Goal: Information Seeking & Learning: Learn about a topic

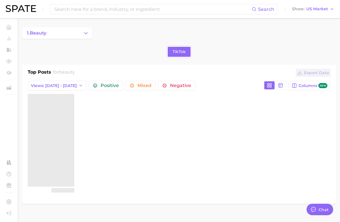
click at [138, 43] on div "1. beauty TikTok Top Posts for beauty Export Data Views: [DATE] - [DATE] Positi…" at bounding box center [179, 115] width 314 height 176
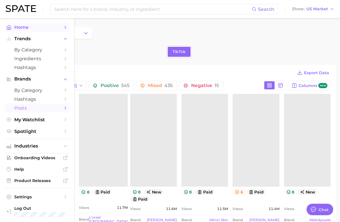
click at [13, 27] on link "Home" at bounding box center [37, 27] width 65 height 9
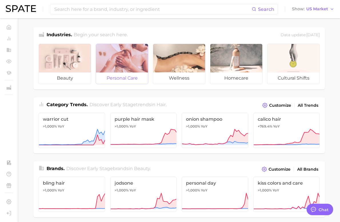
click at [122, 61] on div at bounding box center [122, 58] width 52 height 29
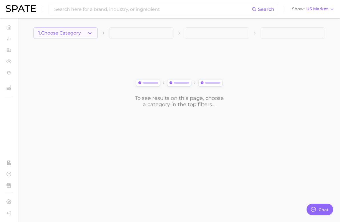
click at [80, 33] on span "1. Choose Category" at bounding box center [59, 33] width 43 height 5
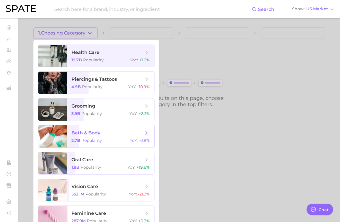
click at [91, 138] on span "bath & body 2.7b Popularity YoY : -0.8%" at bounding box center [110, 136] width 87 height 22
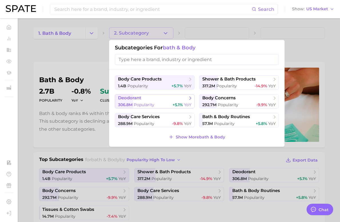
click at [142, 99] on span "deodorant" at bounding box center [152, 98] width 69 height 6
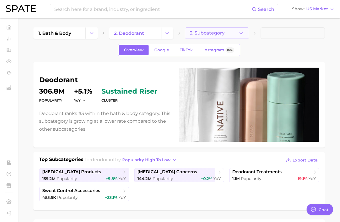
click at [211, 33] on span "3. Subcategory" at bounding box center [207, 33] width 35 height 5
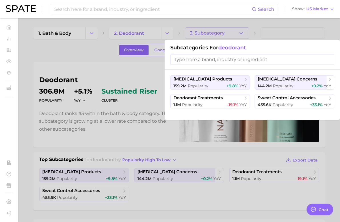
click at [292, 38] on div at bounding box center [170, 111] width 340 height 222
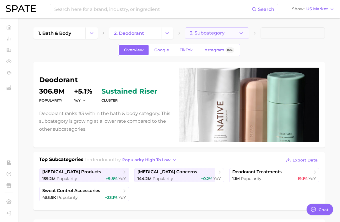
click at [211, 34] on span "3. Subcategory" at bounding box center [207, 33] width 35 height 5
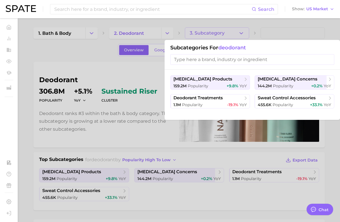
click at [277, 37] on div at bounding box center [170, 111] width 340 height 222
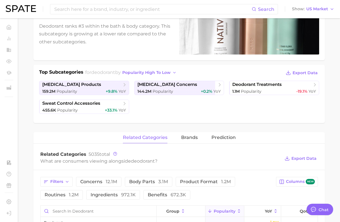
scroll to position [88, 0]
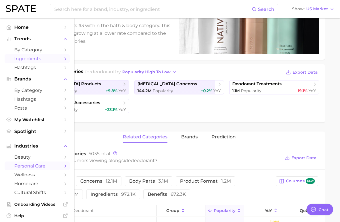
click at [32, 59] on span "Ingredients" at bounding box center [37, 58] width 46 height 5
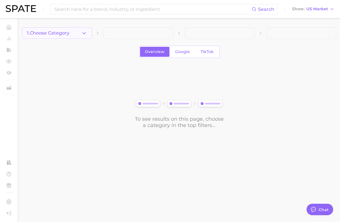
click at [69, 33] on span "1. Choose Category" at bounding box center [48, 33] width 43 height 5
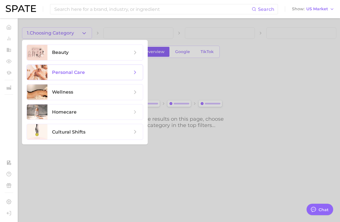
click at [71, 70] on span "personal care" at bounding box center [68, 72] width 33 height 5
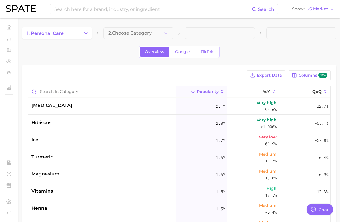
click at [126, 37] on button "2. Choose Category" at bounding box center [138, 32] width 70 height 11
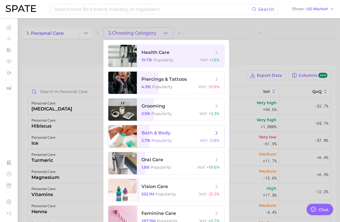
click at [137, 138] on span "bath & body 2.7b Popularity YoY : -0.8%" at bounding box center [180, 136] width 87 height 22
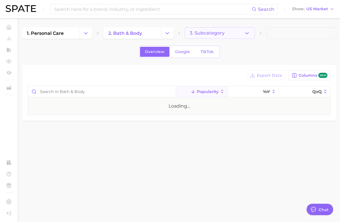
click at [204, 34] on span "3. Subcategory" at bounding box center [207, 33] width 35 height 5
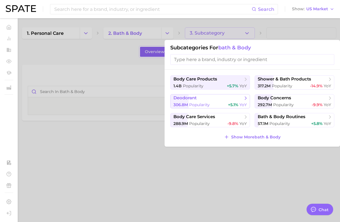
click at [198, 101] on button "deodorant 306.8m Popularity +5.1% YoY" at bounding box center [210, 101] width 80 height 14
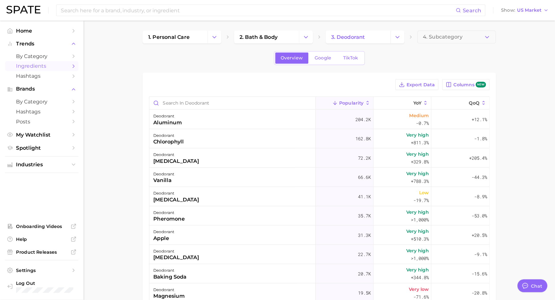
scroll to position [0, 0]
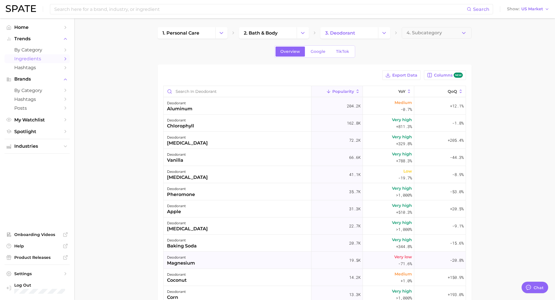
type textarea "x"
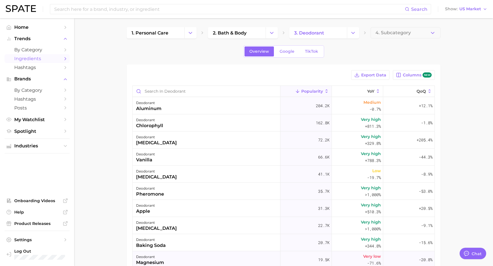
scroll to position [1, 0]
drag, startPoint x: 469, startPoint y: 64, endPoint x: 470, endPoint y: 60, distance: 4.3
click at [339, 60] on main "1. personal care 2. bath & body 3. deodorant 4. Subcategory Overview Google Tik…" at bounding box center [283, 202] width 419 height 368
